Goal: Task Accomplishment & Management: Use online tool/utility

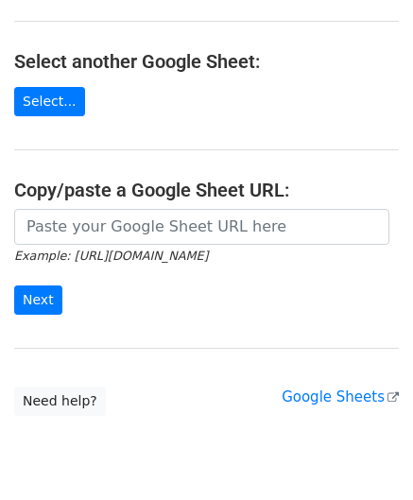
scroll to position [189, 0]
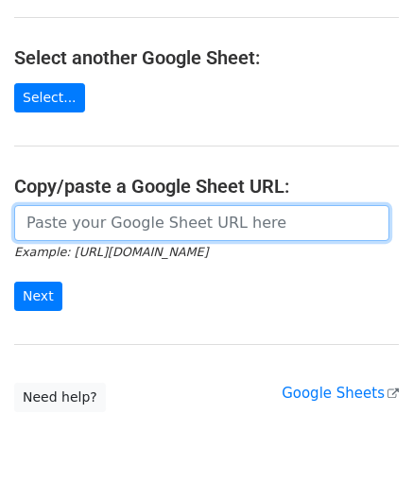
click at [57, 235] on input "url" at bounding box center [201, 223] width 375 height 36
paste input "[URL][DOMAIN_NAME]"
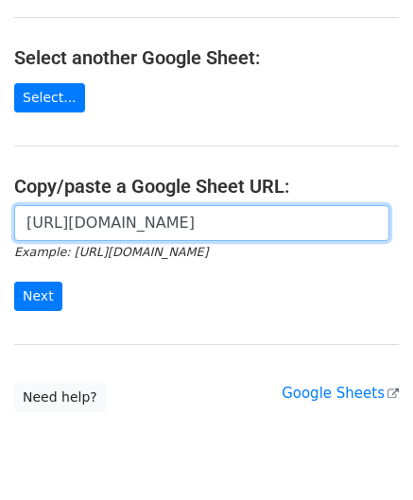
scroll to position [0, 401]
type input "[URL][DOMAIN_NAME]"
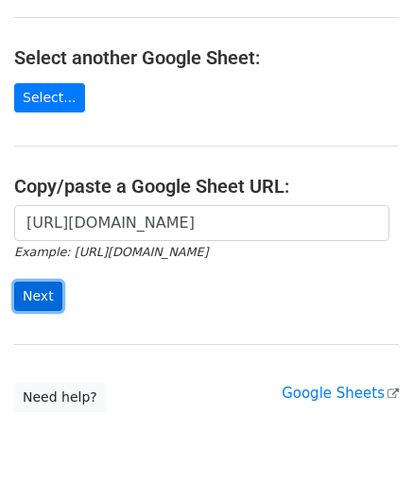
click at [53, 290] on input "Next" at bounding box center [38, 296] width 48 height 29
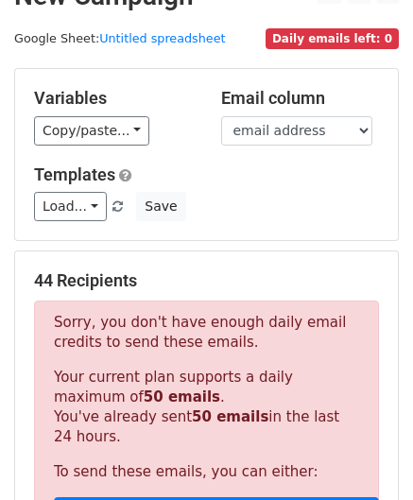
scroll to position [638, 0]
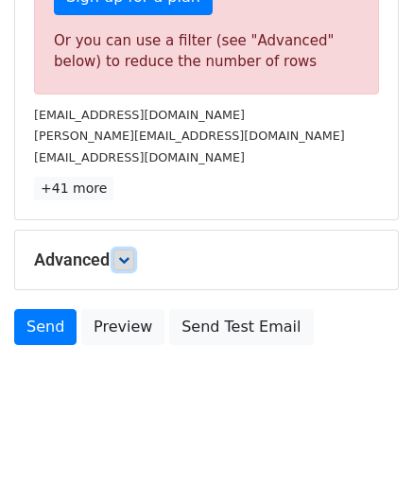
click at [128, 250] on link at bounding box center [123, 260] width 21 height 21
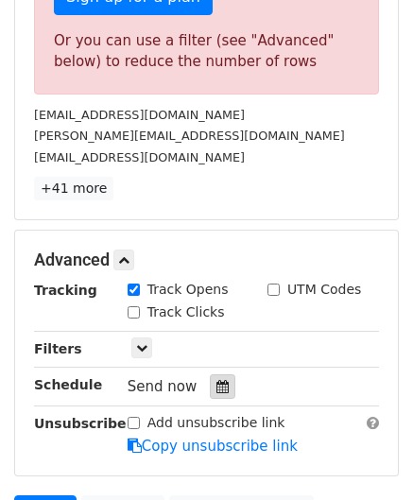
click at [217, 385] on icon at bounding box center [223, 386] width 12 height 13
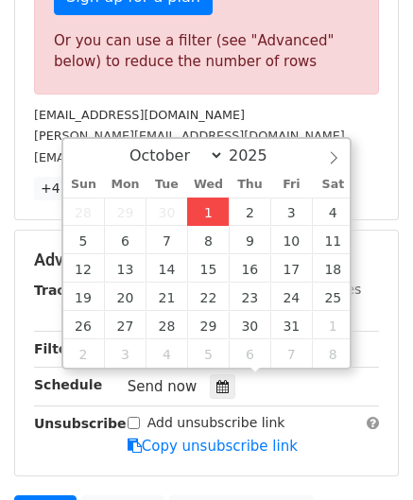
type input "[DATE] 12:00"
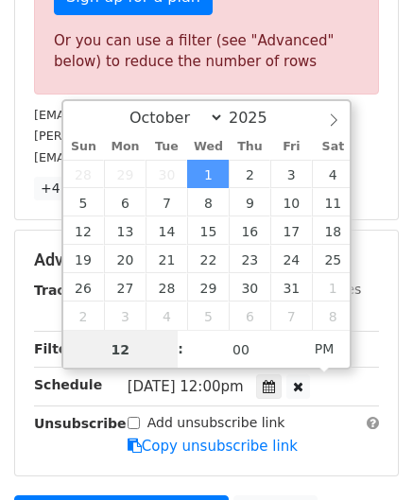
paste input "6"
type input "6"
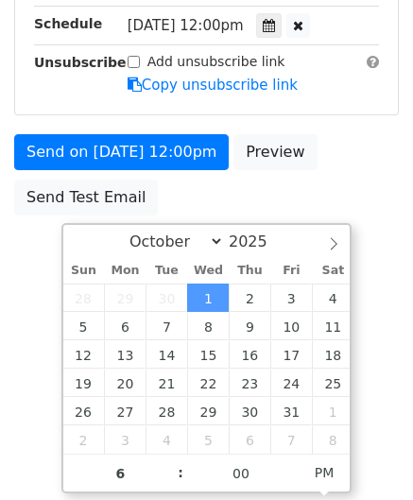
type input "[DATE] 18:00"
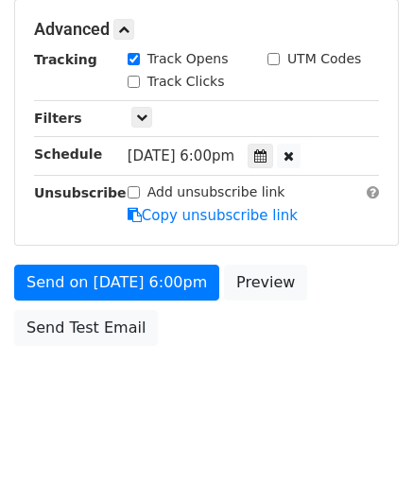
scroll to position [867, 0]
